Goal: Navigation & Orientation: Find specific page/section

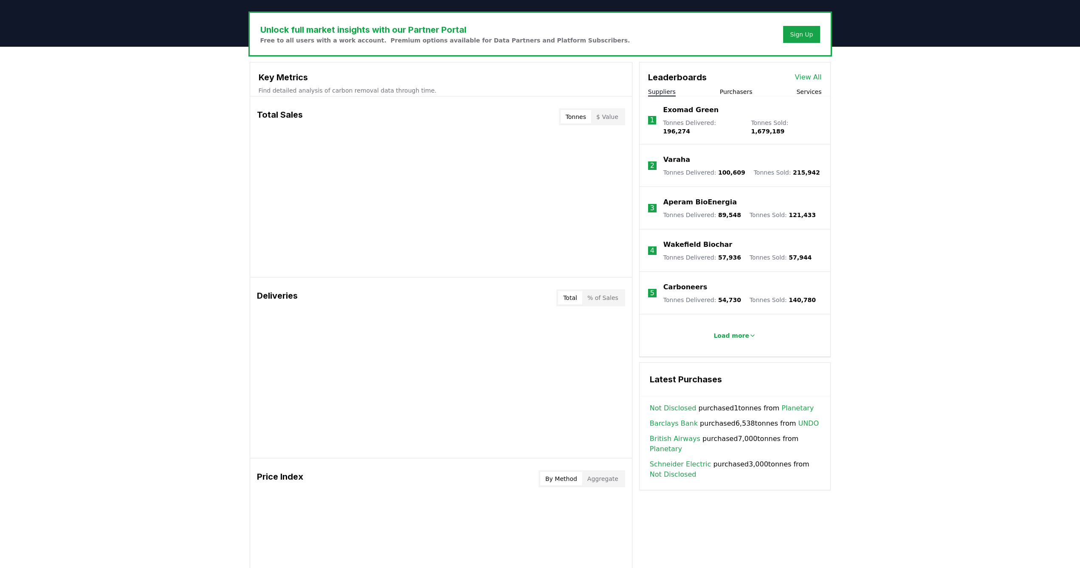
scroll to position [250, 0]
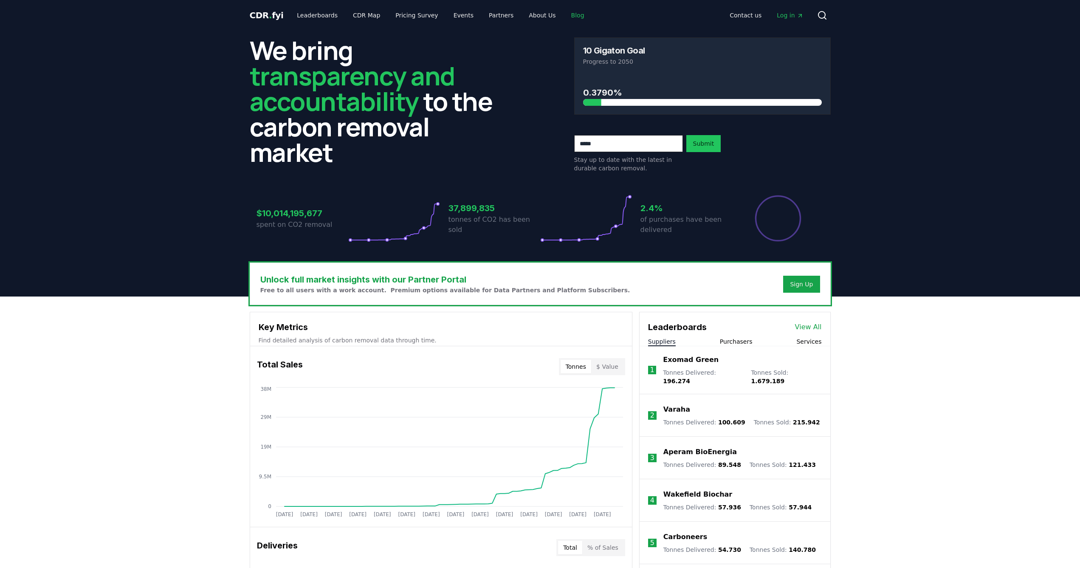
click at [565, 19] on link "Blog" at bounding box center [578, 15] width 27 height 15
